Goal: Task Accomplishment & Management: Use online tool/utility

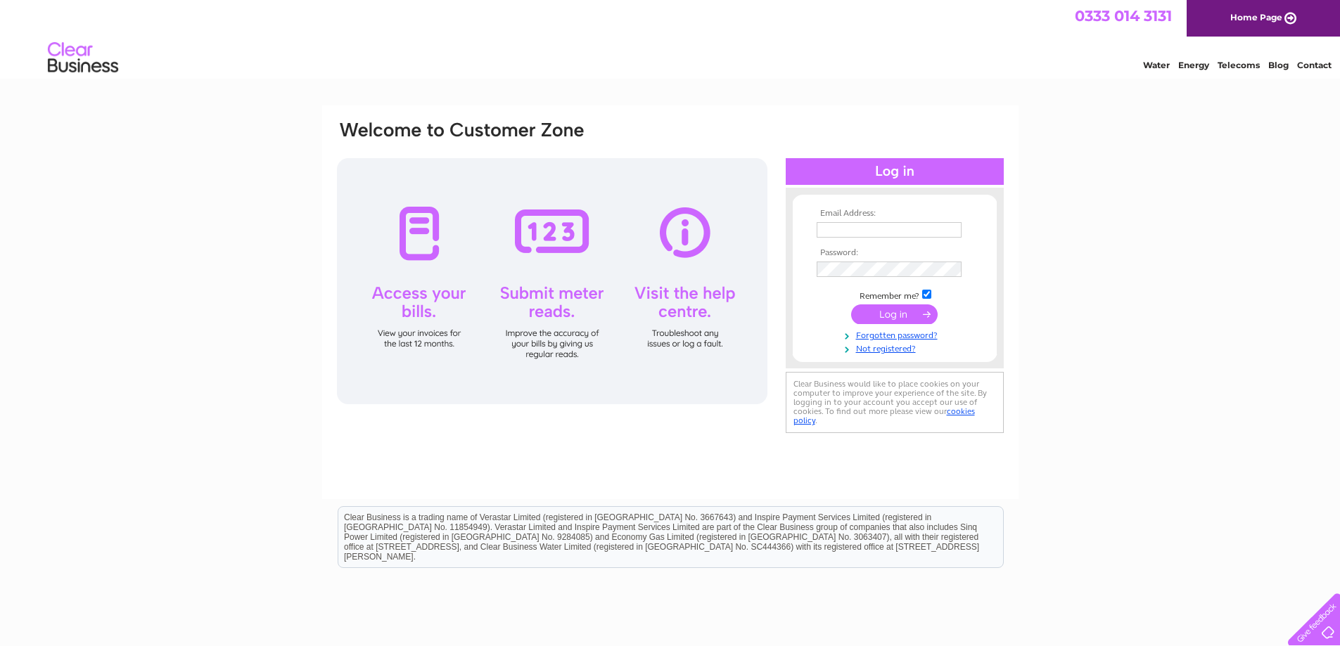
click at [838, 230] on input "text" at bounding box center [889, 229] width 145 height 15
type input "carol@richmondmenzies.co.uk"
click at [851, 306] on input "submit" at bounding box center [894, 316] width 87 height 20
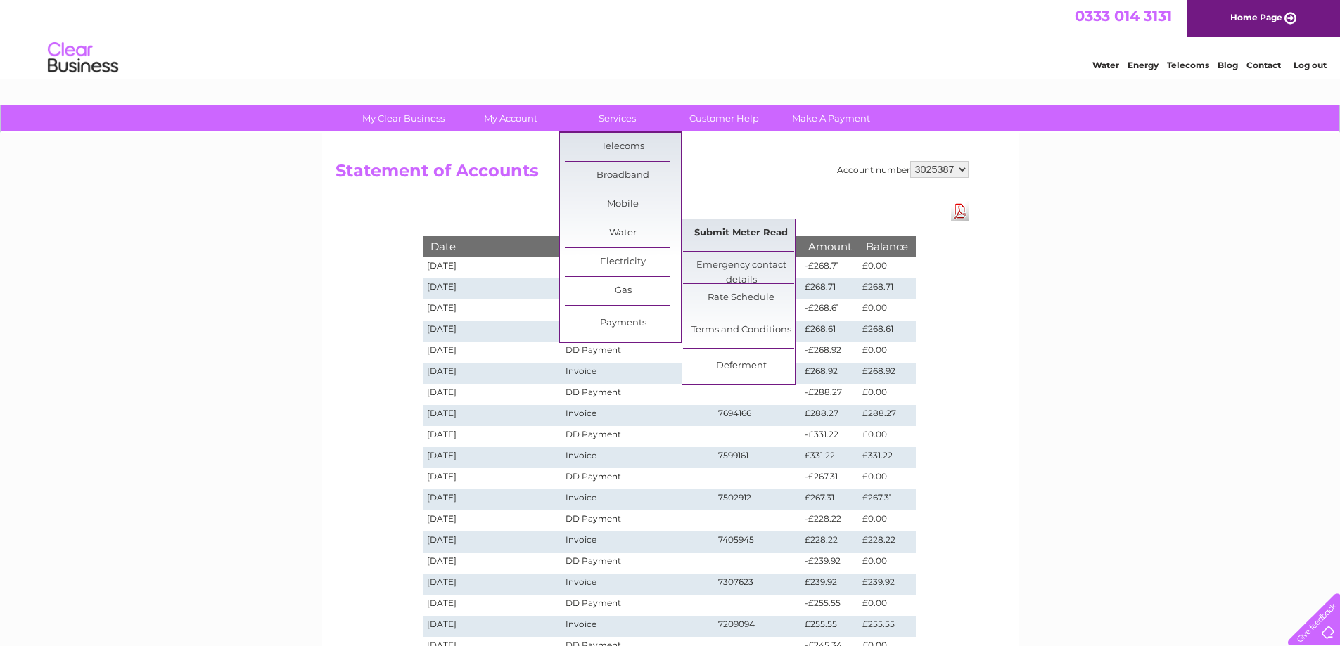
click at [733, 225] on link "Submit Meter Read" at bounding box center [741, 233] width 116 height 28
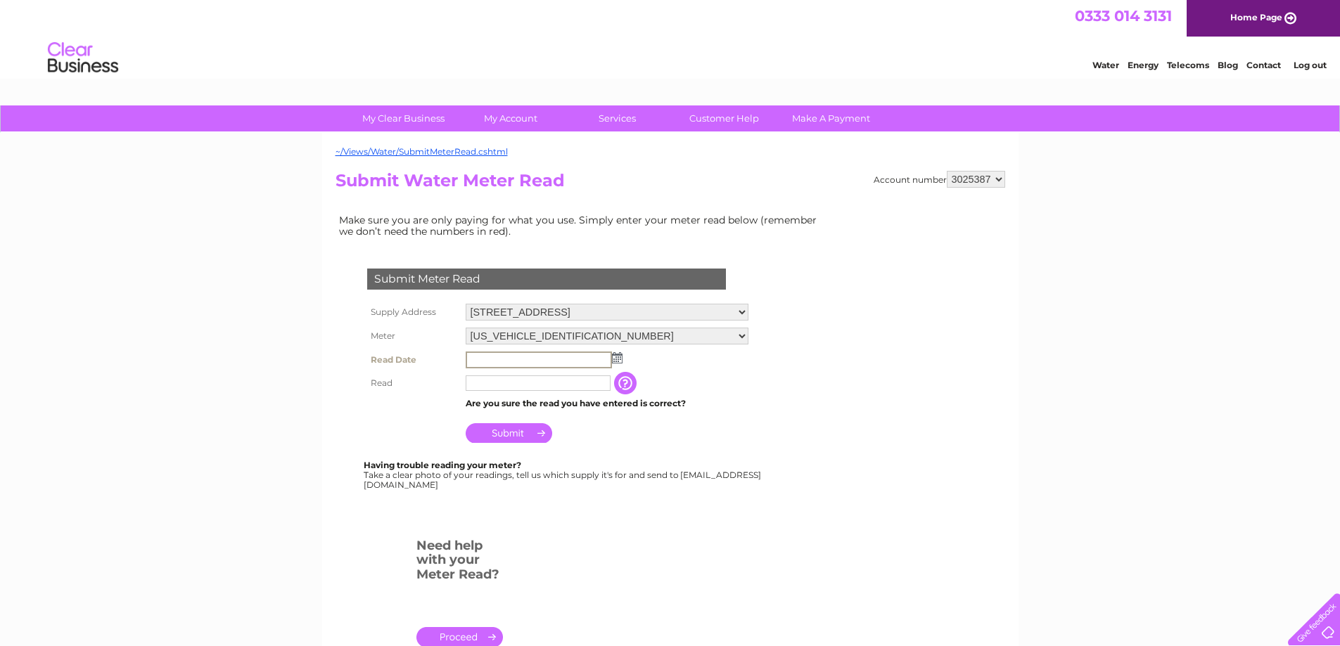
click at [511, 357] on input "text" at bounding box center [539, 360] width 146 height 17
click at [616, 359] on img at bounding box center [615, 357] width 11 height 11
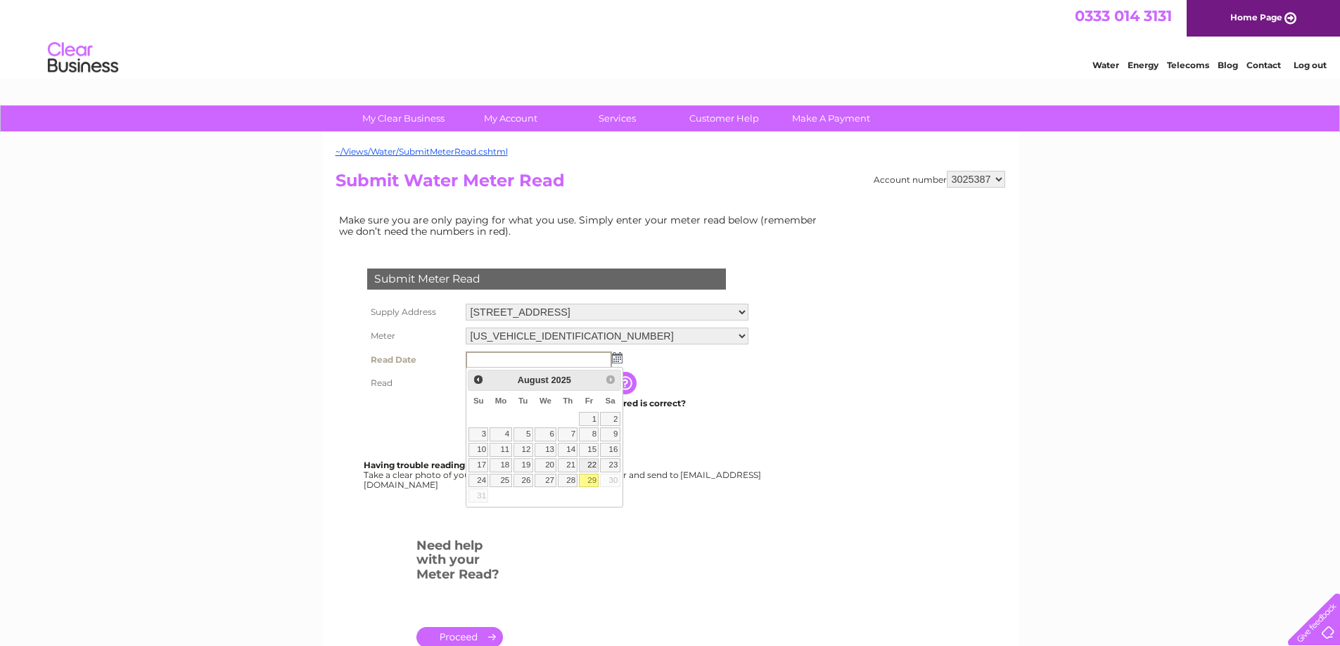
click at [584, 472] on link "22" at bounding box center [589, 466] width 20 height 14
type input "2025/08/22"
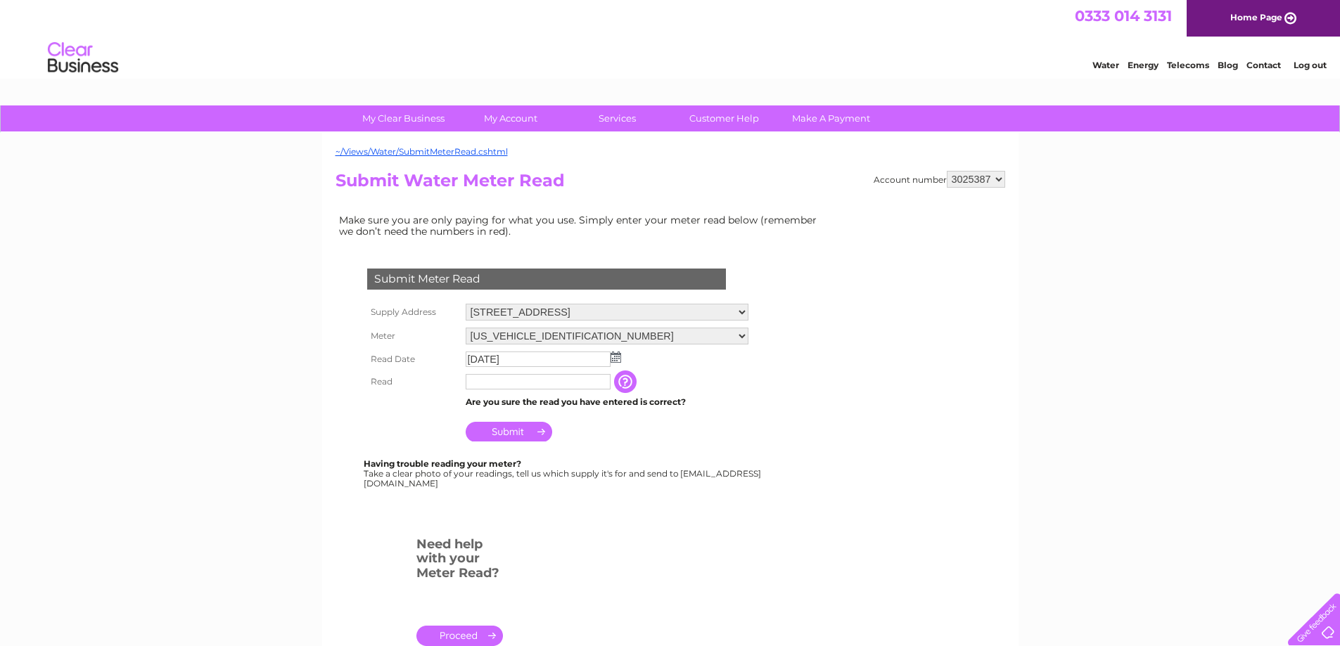
click at [537, 390] on input "text" at bounding box center [538, 381] width 145 height 15
type input "2136"
click at [528, 434] on input "Submit" at bounding box center [509, 433] width 87 height 20
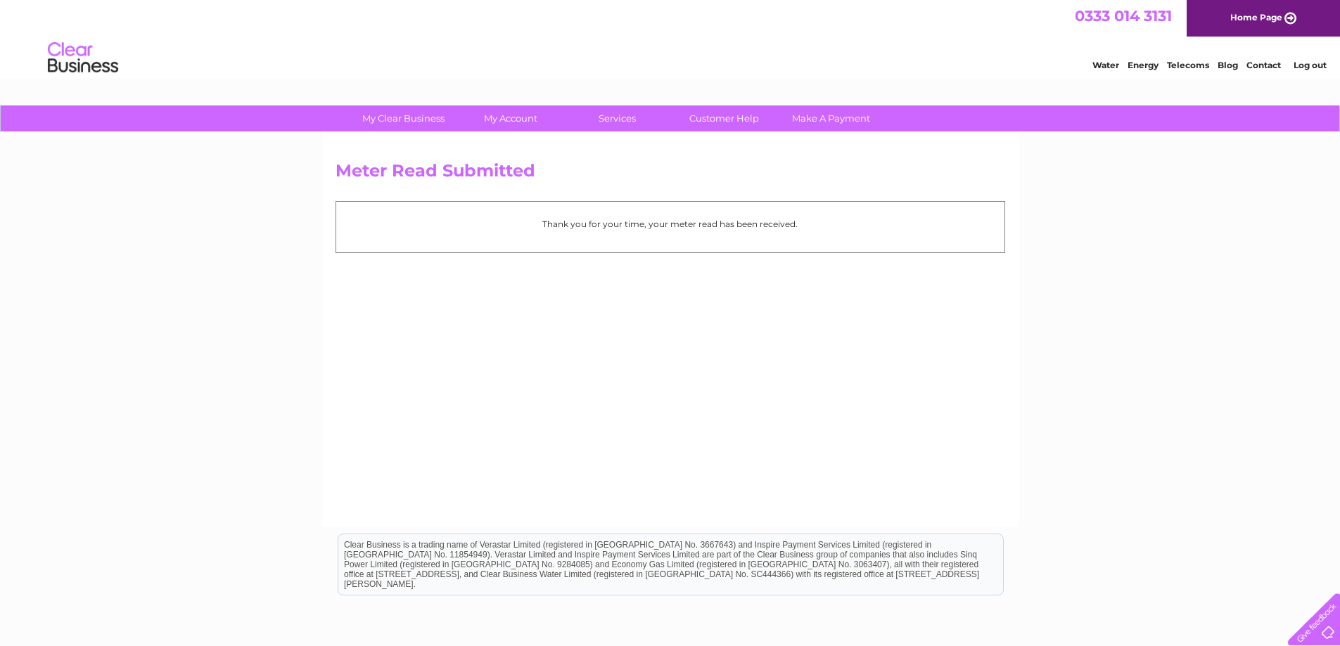
click at [1302, 64] on link "Log out" at bounding box center [1309, 65] width 33 height 11
